Goal: Task Accomplishment & Management: Complete application form

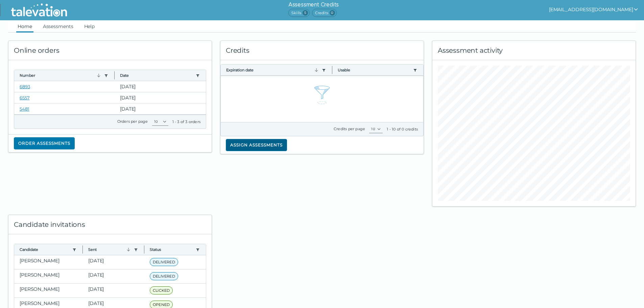
click at [274, 142] on button "Assign assessments" at bounding box center [256, 145] width 61 height 12
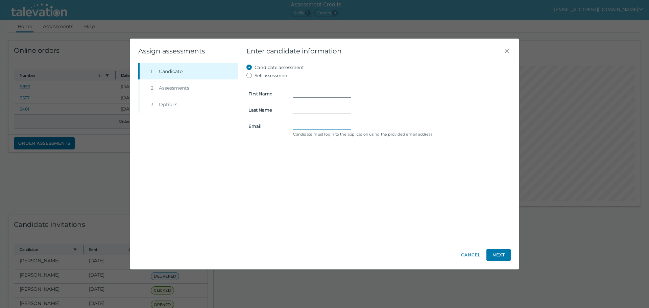
click at [309, 127] on input "Email" at bounding box center [322, 126] width 58 height 8
paste input "[EMAIL_ADDRESS][DOMAIN_NAME]"
type input "[EMAIL_ADDRESS][DOMAIN_NAME]"
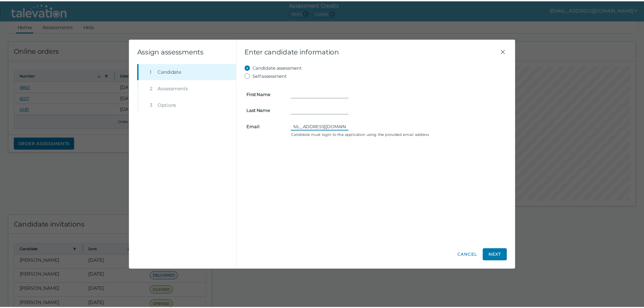
scroll to position [0, 0]
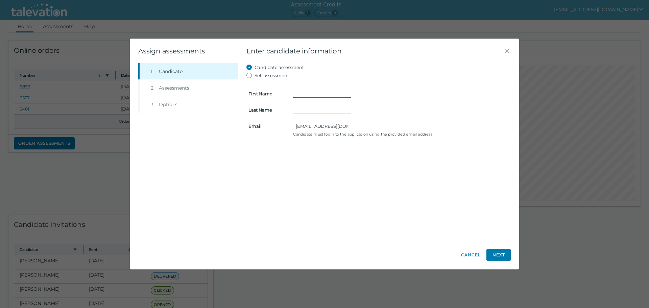
click at [301, 92] on input "First Name" at bounding box center [322, 94] width 58 height 8
paste input "[PERSON_NAME]"
click at [320, 90] on input "[PERSON_NAME]" at bounding box center [322, 94] width 58 height 8
type input "Diego"
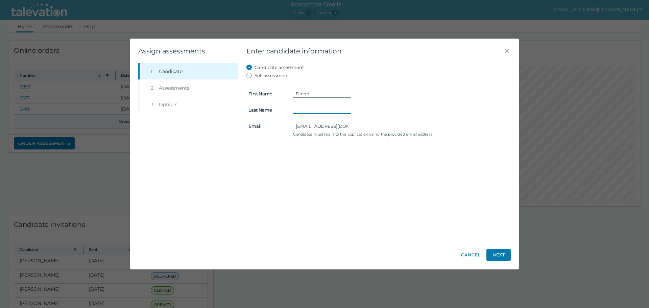
paste input "[PERSON_NAME]"
click at [299, 108] on input "[PERSON_NAME]" at bounding box center [322, 110] width 58 height 8
type input "[PERSON_NAME]"
click at [502, 251] on button "Next" at bounding box center [498, 255] width 24 height 12
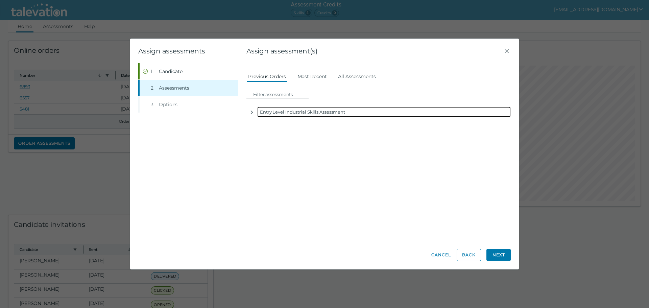
click at [281, 109] on div "Entry Level Industrial Skills Assessment" at bounding box center [383, 111] width 253 height 11
click at [254, 112] on button "button" at bounding box center [251, 111] width 11 height 11
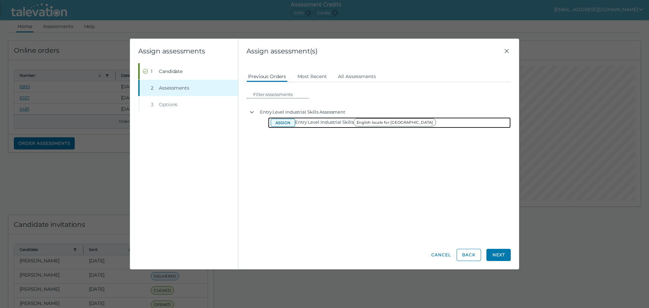
click at [290, 123] on button "Assign" at bounding box center [283, 123] width 24 height 8
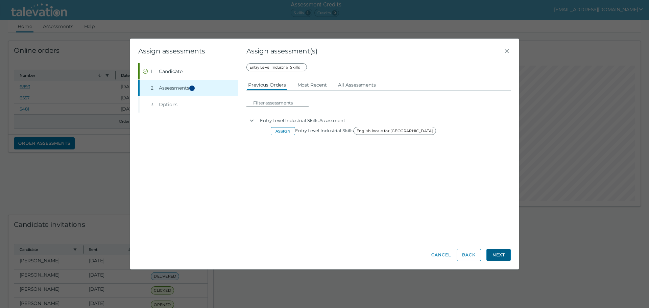
click at [500, 252] on button "Next" at bounding box center [498, 255] width 24 height 12
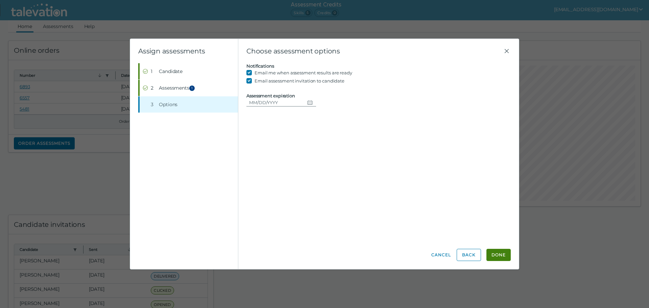
click at [256, 80] on label "Email assessment invitation to candidate" at bounding box center [299, 81] width 90 height 8
click at [254, 80] on input "Email assessment invitation to candidate" at bounding box center [250, 81] width 8 height 8
checkbox input "false"
click at [259, 70] on label "Email me when assessment results are ready" at bounding box center [303, 73] width 98 height 8
click at [254, 70] on input "Email me when assessment results are ready" at bounding box center [250, 73] width 8 height 8
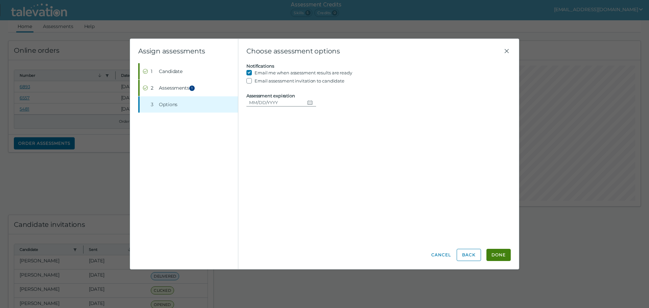
checkbox input "false"
click at [311, 101] on button "Choose date" at bounding box center [309, 102] width 11 height 8
click at [255, 213] on button "31" at bounding box center [258, 212] width 12 height 12
type input "[DATE]"
click at [327, 71] on label "Email me when assessment results are ready" at bounding box center [303, 73] width 98 height 8
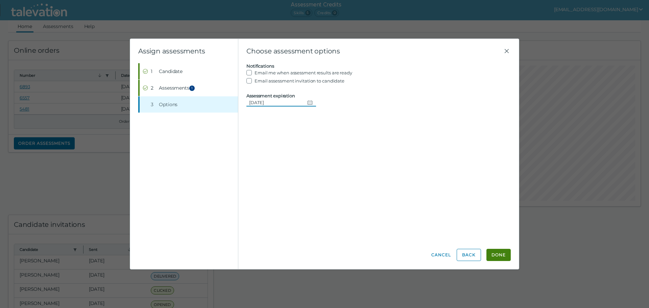
click at [254, 71] on input "Email me when assessment results are ready" at bounding box center [250, 73] width 8 height 8
checkbox input "true"
click at [503, 252] on button "Done" at bounding box center [498, 255] width 24 height 12
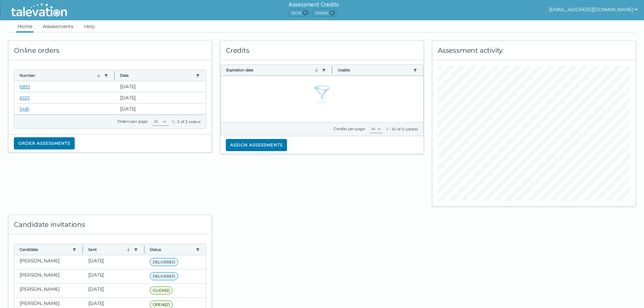
drag, startPoint x: 62, startPoint y: 25, endPoint x: 98, endPoint y: 31, distance: 36.6
click at [62, 25] on link "Assessments" at bounding box center [58, 26] width 33 height 12
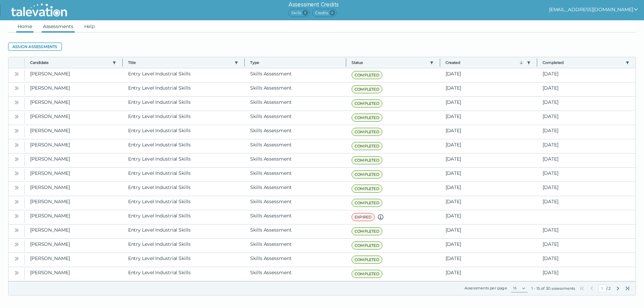
click at [31, 26] on link "Home" at bounding box center [24, 26] width 17 height 12
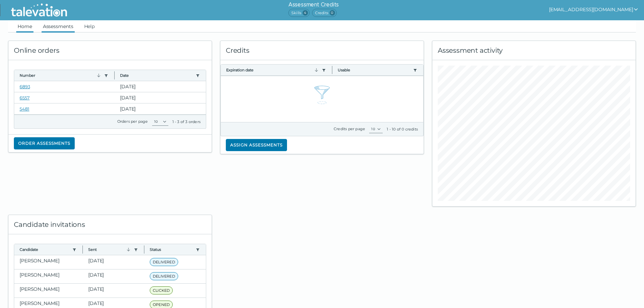
click at [66, 28] on link "Assessments" at bounding box center [58, 26] width 33 height 12
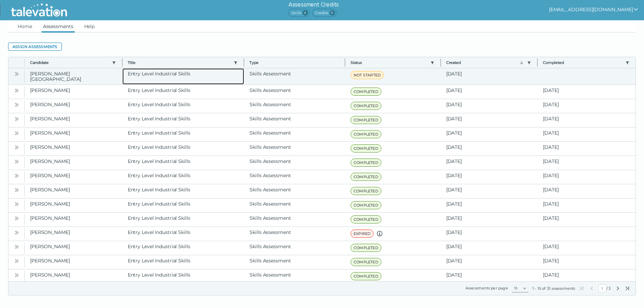
click at [230, 77] on clr-dg-cell "Entry Level Industrial Skills" at bounding box center [183, 76] width 122 height 16
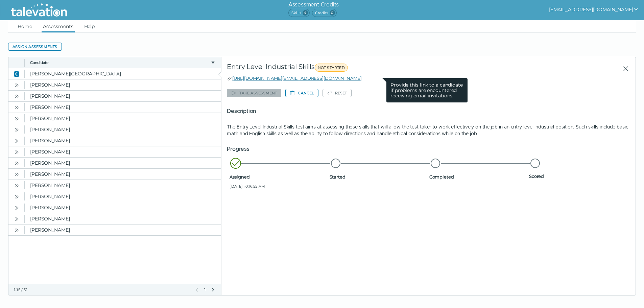
drag, startPoint x: 381, startPoint y: 78, endPoint x: 233, endPoint y: 80, distance: 148.3
copy link "[URL][DOMAIN_NAME][EMAIL_ADDRESS][DOMAIN_NAME]"
